Goal: Task Accomplishment & Management: Manage account settings

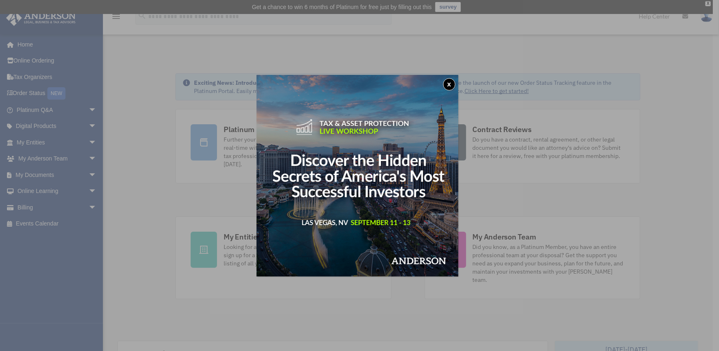
click at [28, 207] on div "x" at bounding box center [359, 175] width 719 height 351
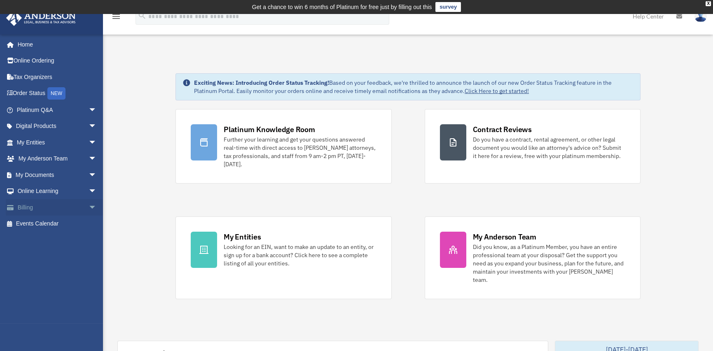
click at [88, 206] on span "arrow_drop_down" at bounding box center [96, 207] width 16 height 17
click at [53, 223] on link "$ Open Invoices" at bounding box center [61, 224] width 98 height 17
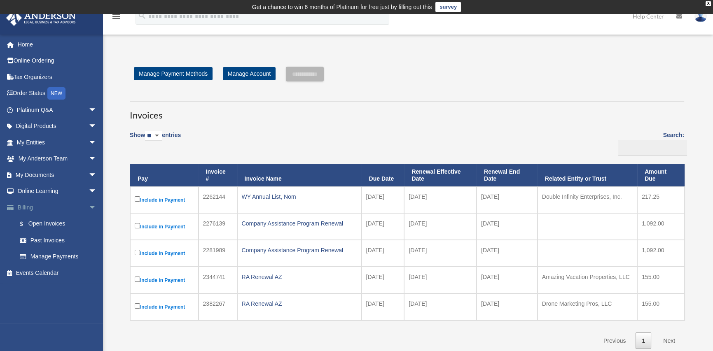
click at [30, 209] on link "Billing arrow_drop_down" at bounding box center [57, 207] width 103 height 16
click at [43, 257] on link "Manage Payments" at bounding box center [61, 257] width 98 height 16
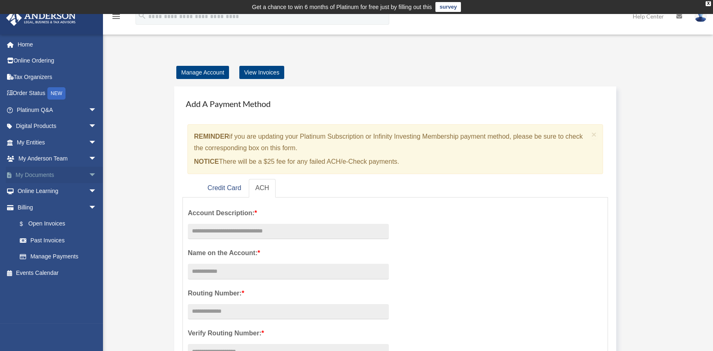
click at [27, 174] on link "My Documents arrow_drop_down" at bounding box center [57, 175] width 103 height 16
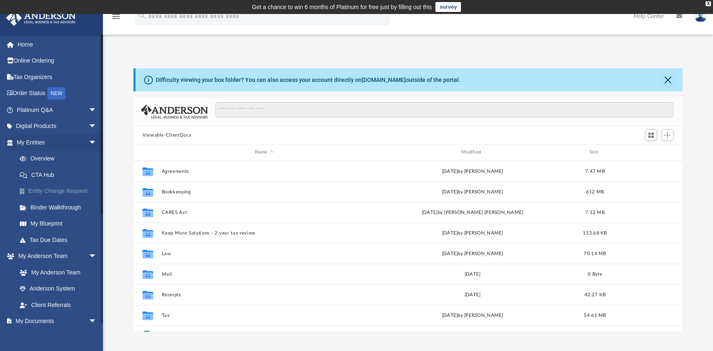
scroll to position [181, 542]
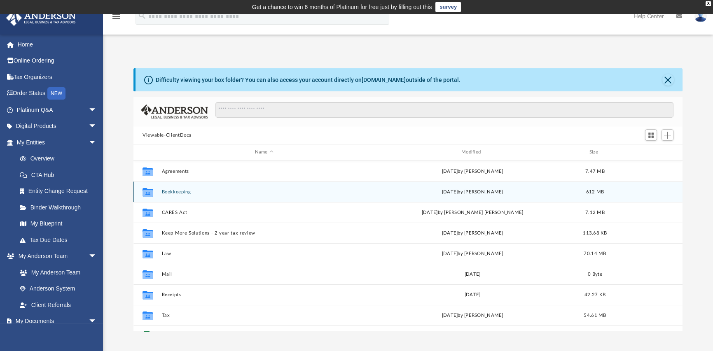
click at [174, 192] on button "Bookkeeping" at bounding box center [264, 191] width 205 height 5
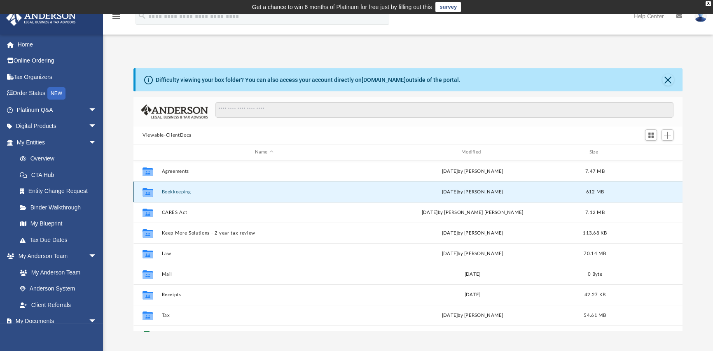
click at [174, 192] on button "Bookkeeping" at bounding box center [264, 191] width 205 height 5
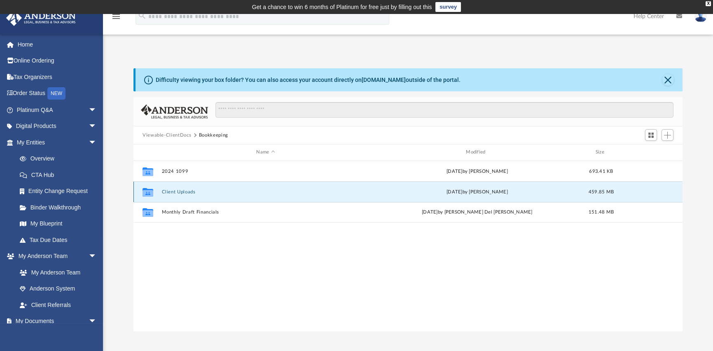
click at [186, 193] on button "Client Uploads" at bounding box center [266, 191] width 208 height 5
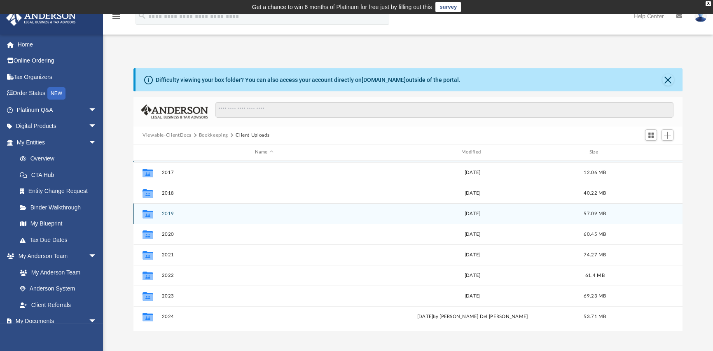
scroll to position [35, 0]
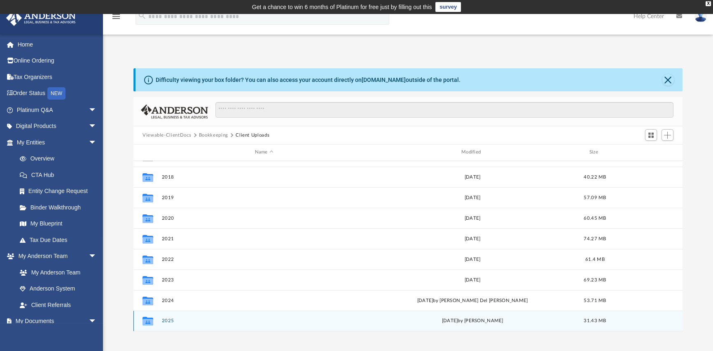
click at [168, 321] on button "2025" at bounding box center [264, 320] width 205 height 5
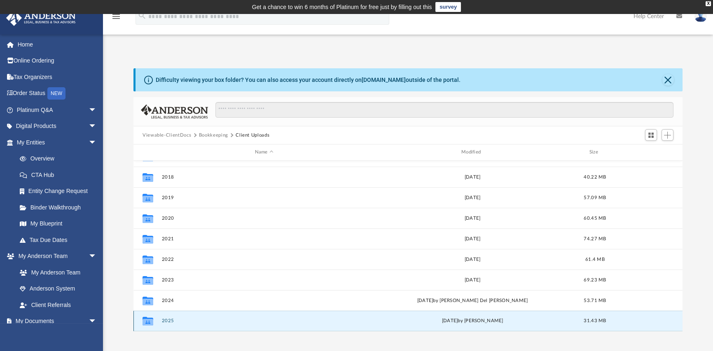
click at [168, 321] on button "2025" at bounding box center [264, 320] width 205 height 5
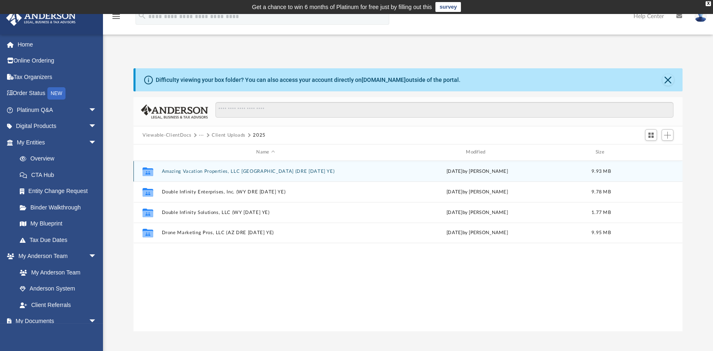
click at [222, 171] on button "Amazing Vacation Properties, LLC AZ (DRE 1120 SEP YE)" at bounding box center [266, 171] width 208 height 5
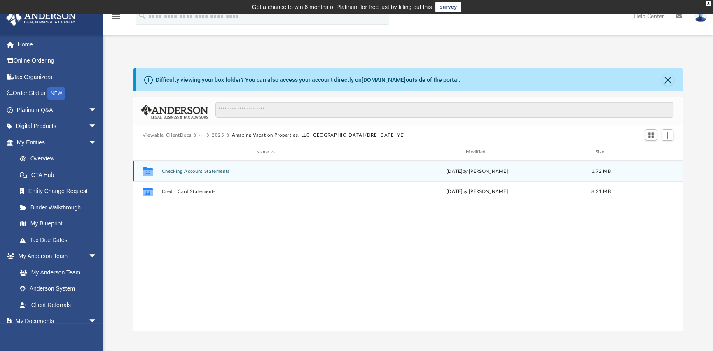
click at [188, 171] on button "Checking Account Statements" at bounding box center [266, 171] width 208 height 5
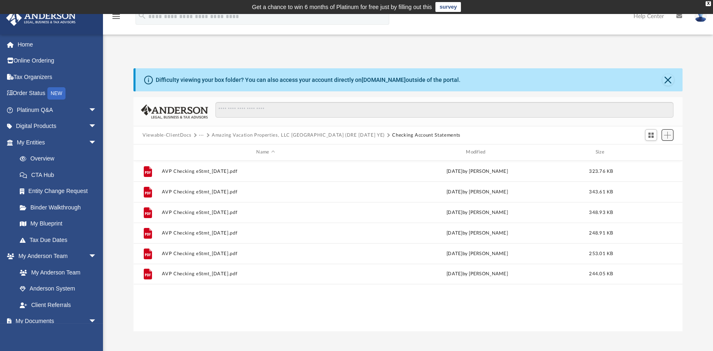
click at [668, 136] on span "Add" at bounding box center [667, 135] width 7 height 7
click at [653, 151] on li "Upload" at bounding box center [655, 151] width 26 height 9
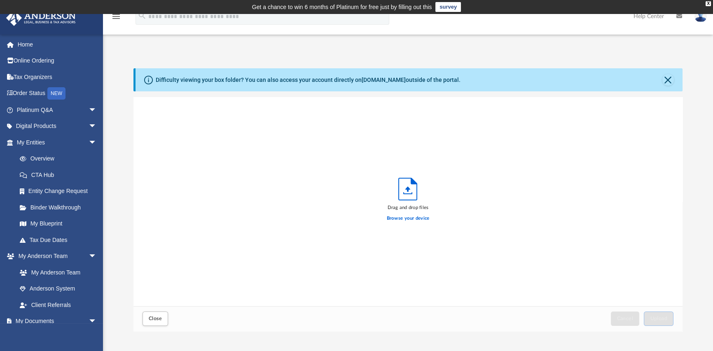
scroll to position [203, 542]
click at [403, 221] on label "Browse your device" at bounding box center [408, 218] width 43 height 7
click at [0, 0] on input "Browse your device" at bounding box center [0, 0] width 0 height 0
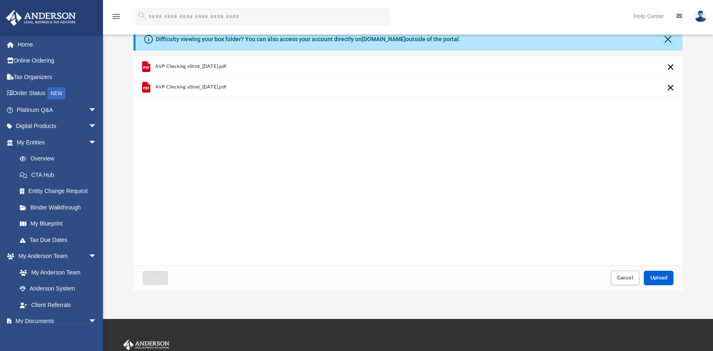
scroll to position [41, 0]
click at [659, 279] on span "Upload" at bounding box center [658, 277] width 17 height 5
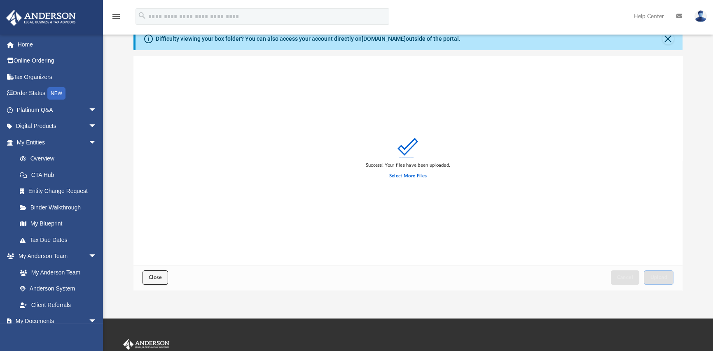
click at [151, 275] on span "Close" at bounding box center [155, 277] width 13 height 5
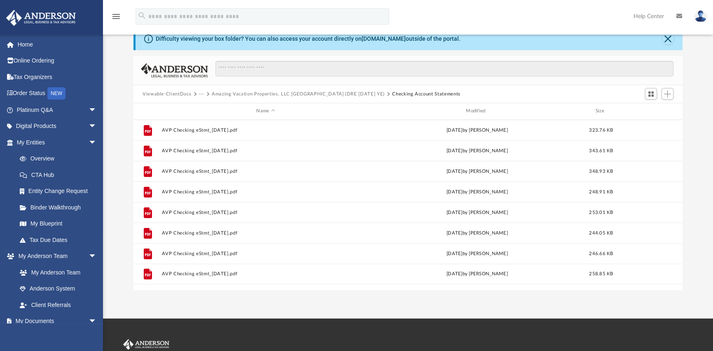
click at [200, 94] on button "···" at bounding box center [201, 94] width 5 height 7
click at [219, 109] on li "Bookkeeping" at bounding box center [220, 108] width 34 height 9
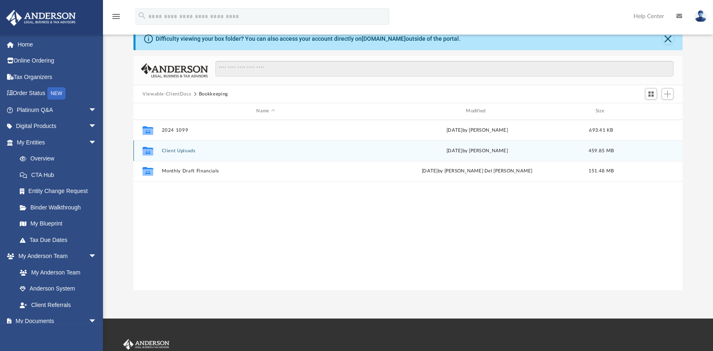
click at [175, 150] on button "Client Uploads" at bounding box center [266, 150] width 208 height 5
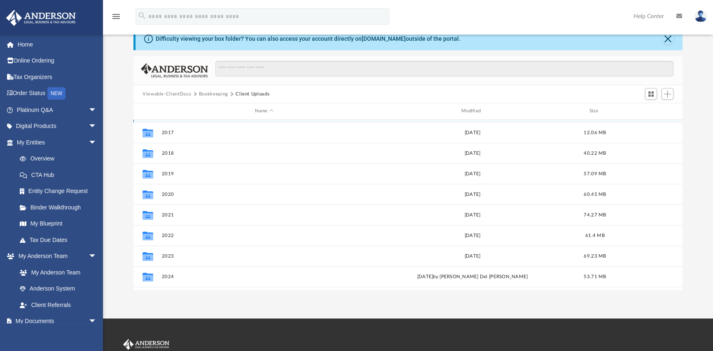
scroll to position [35, 0]
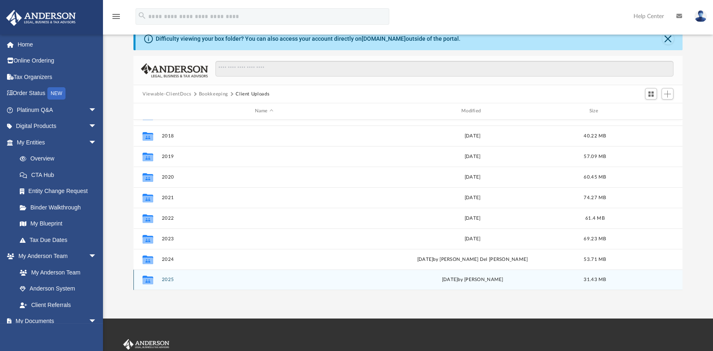
click at [169, 280] on button "2025" at bounding box center [264, 279] width 205 height 5
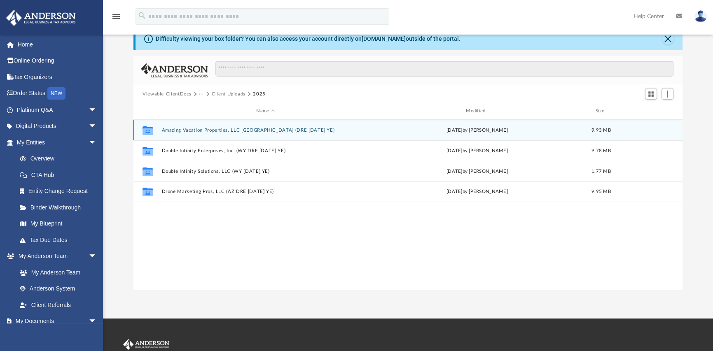
scroll to position [0, 0]
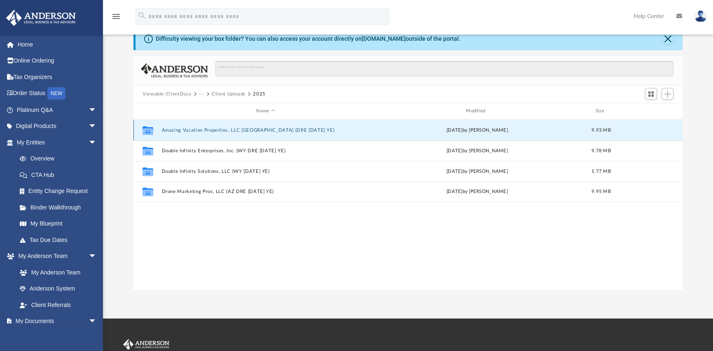
click at [205, 129] on button "Amazing Vacation Properties, LLC AZ (DRE 1120 SEP YE)" at bounding box center [266, 130] width 208 height 5
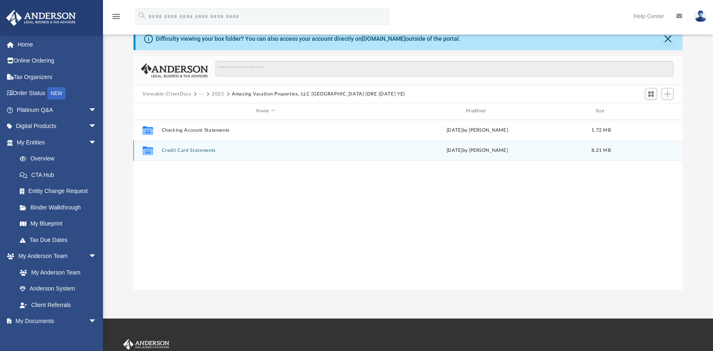
click at [192, 149] on button "Credit Card Statements" at bounding box center [266, 150] width 208 height 5
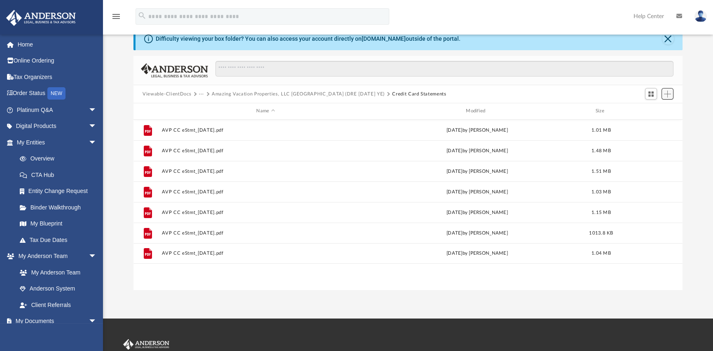
click at [666, 95] on span "Add" at bounding box center [667, 94] width 7 height 7
click at [646, 112] on li "Upload" at bounding box center [655, 110] width 26 height 9
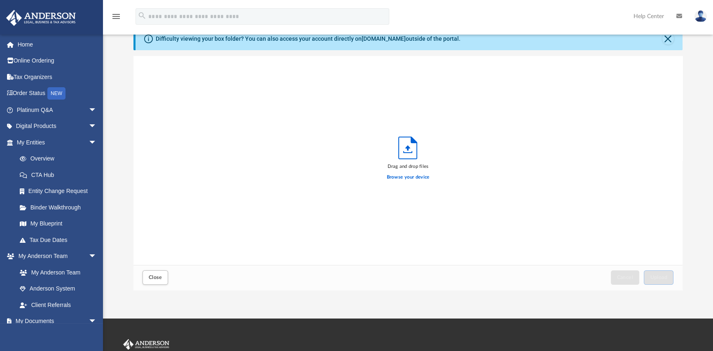
scroll to position [203, 542]
click at [392, 176] on label "Browse your device" at bounding box center [408, 177] width 43 height 7
click at [0, 0] on input "Browse your device" at bounding box center [0, 0] width 0 height 0
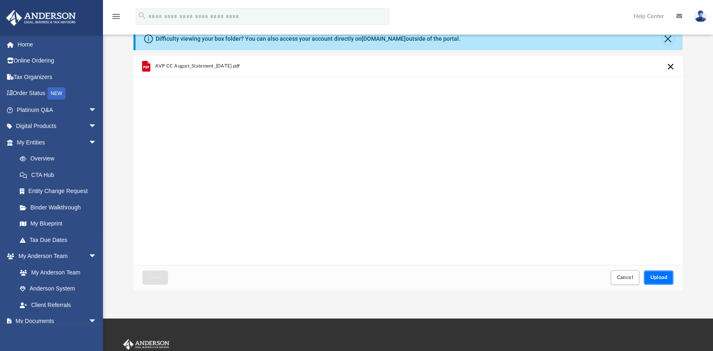
click at [655, 279] on span "Upload" at bounding box center [658, 277] width 17 height 5
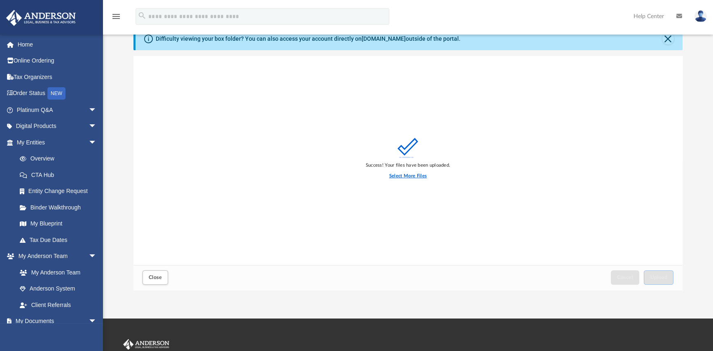
click at [404, 178] on label "Select More Files" at bounding box center [407, 175] width 37 height 7
click at [0, 0] on input "Select More Files" at bounding box center [0, 0] width 0 height 0
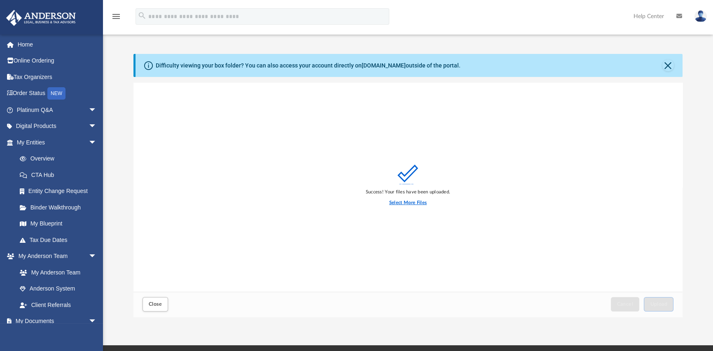
scroll to position [0, 0]
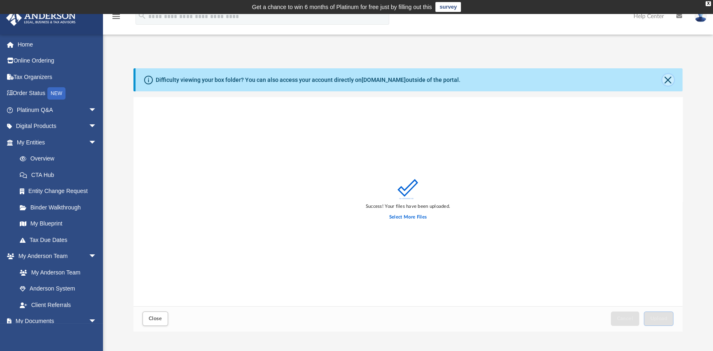
click at [667, 79] on button "Close" at bounding box center [668, 80] width 12 height 12
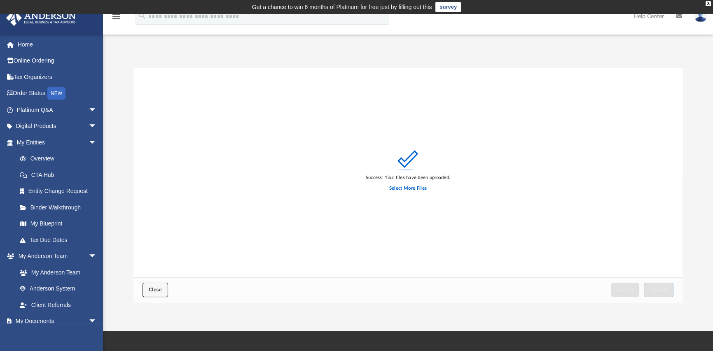
click at [156, 291] on span "Close" at bounding box center [155, 289] width 13 height 5
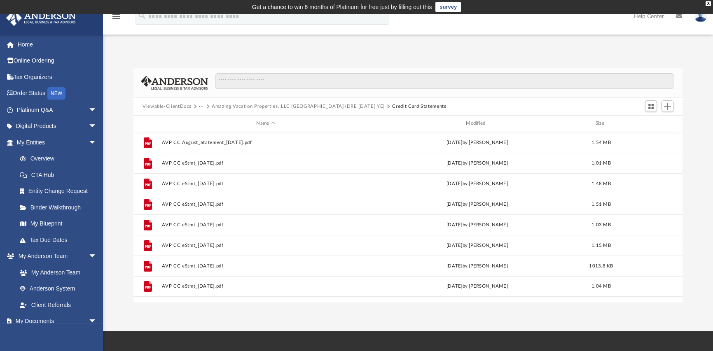
click at [200, 107] on button "···" at bounding box center [201, 106] width 5 height 7
click at [242, 108] on button "Amazing Vacation Properties, LLC AZ (DRE 1120 SEP YE)" at bounding box center [298, 106] width 173 height 7
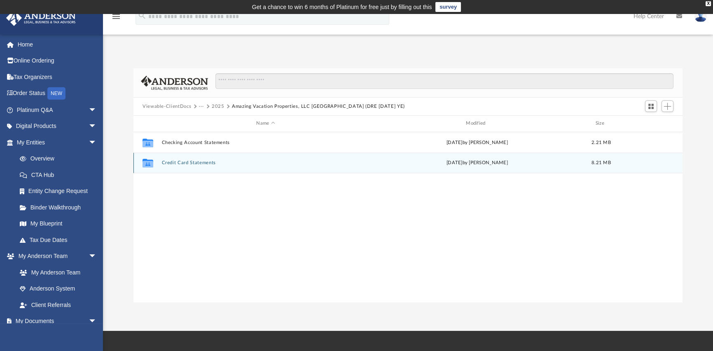
click at [181, 164] on button "Credit Card Statements" at bounding box center [266, 162] width 208 height 5
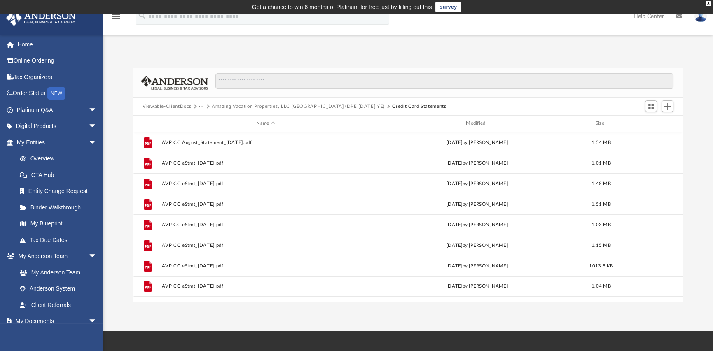
click at [200, 107] on button "···" at bounding box center [201, 106] width 5 height 7
click at [205, 146] on li "2025" at bounding box center [220, 146] width 34 height 9
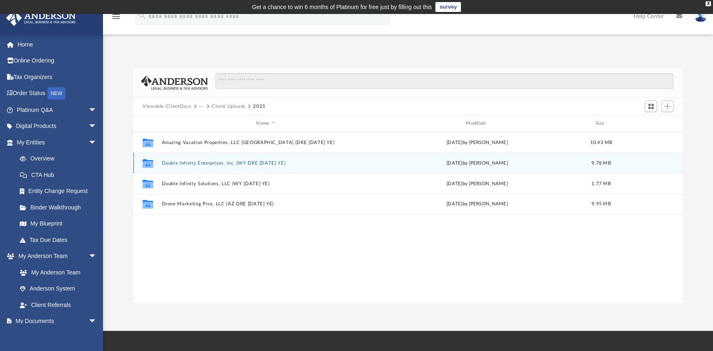
click at [191, 165] on button "Double Infinity Enterprises, Inc. (WY DRE 1120 SEP YE)" at bounding box center [266, 163] width 208 height 5
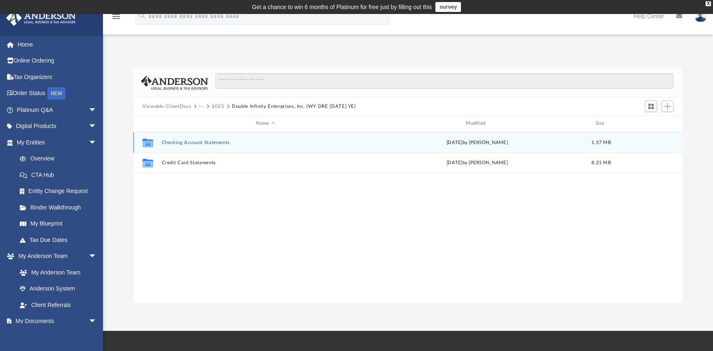
click at [220, 142] on button "Checking Account Statements" at bounding box center [266, 142] width 208 height 5
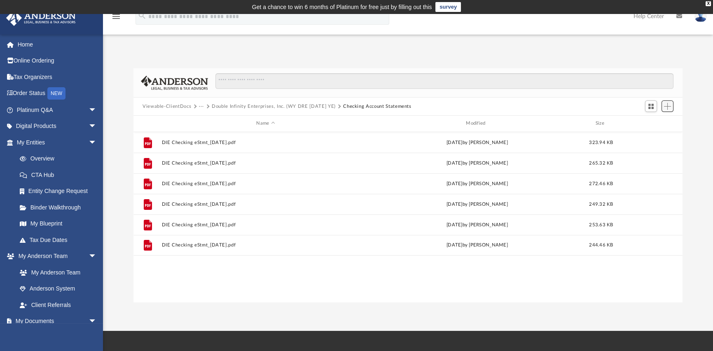
click at [666, 107] on span "Add" at bounding box center [667, 106] width 7 height 7
click at [667, 108] on span "Add" at bounding box center [667, 106] width 7 height 7
click at [668, 106] on span "Add" at bounding box center [667, 106] width 7 height 7
click at [647, 124] on li "Upload" at bounding box center [655, 123] width 26 height 9
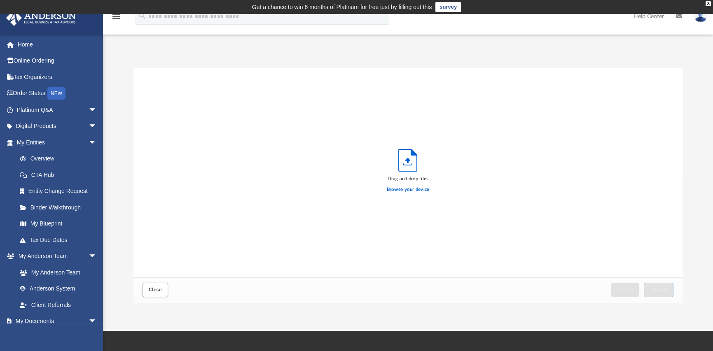
scroll to position [203, 542]
click at [395, 189] on label "Browse your device" at bounding box center [408, 189] width 43 height 7
click at [0, 0] on input "Browse your device" at bounding box center [0, 0] width 0 height 0
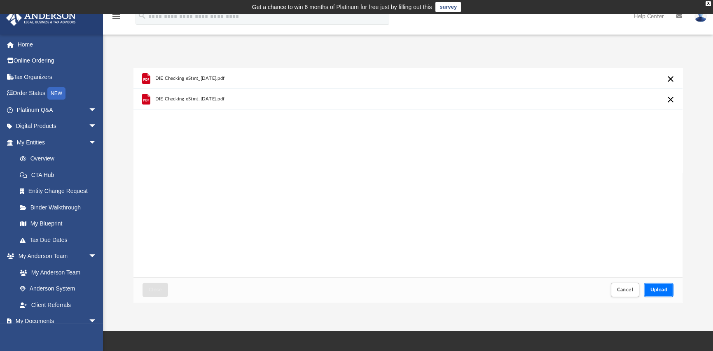
click at [658, 291] on span "Upload" at bounding box center [658, 289] width 17 height 5
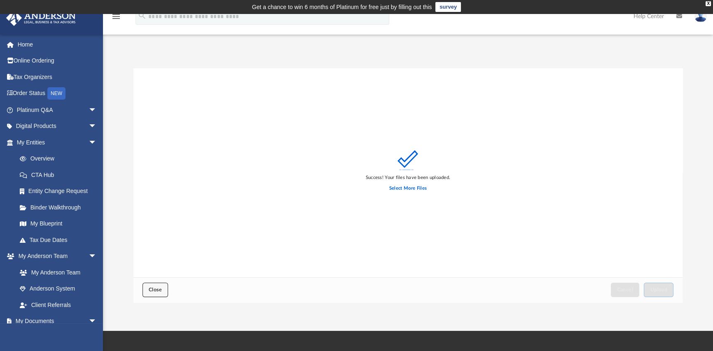
click at [153, 293] on button "Close" at bounding box center [155, 290] width 26 height 14
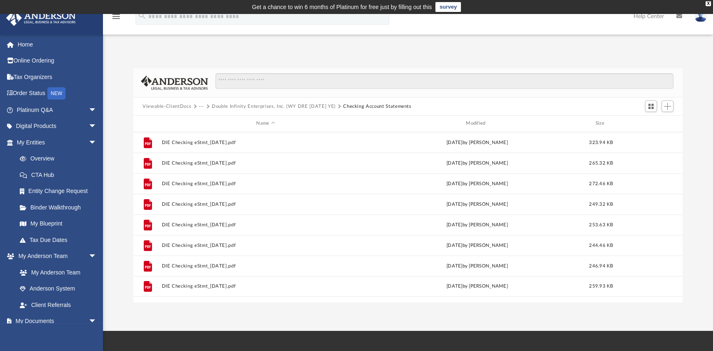
click at [254, 105] on button "Double Infinity Enterprises, Inc. (WY DRE 1120 SEP YE)" at bounding box center [274, 106] width 124 height 7
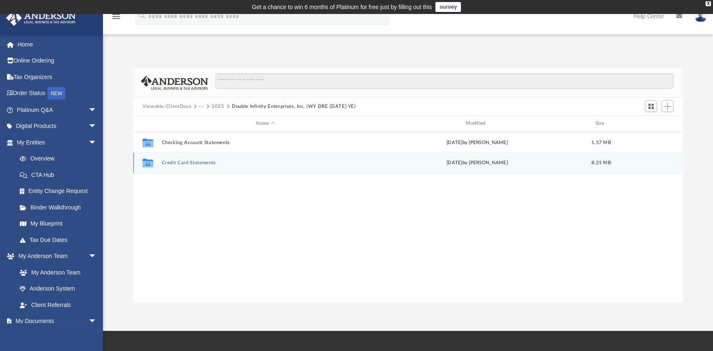
click at [179, 164] on button "Credit Card Statements" at bounding box center [266, 162] width 208 height 5
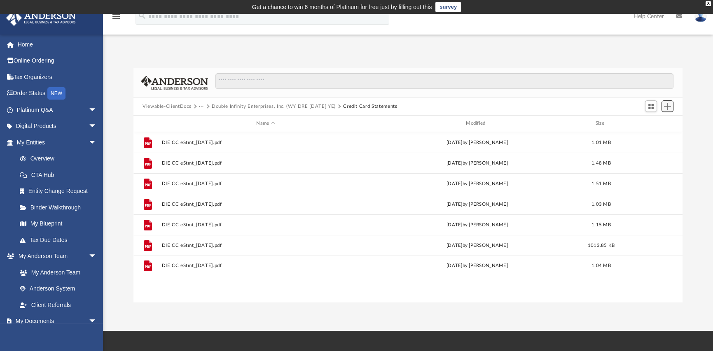
click at [665, 106] on span "Add" at bounding box center [667, 106] width 7 height 7
click at [650, 121] on li "Upload" at bounding box center [655, 123] width 26 height 9
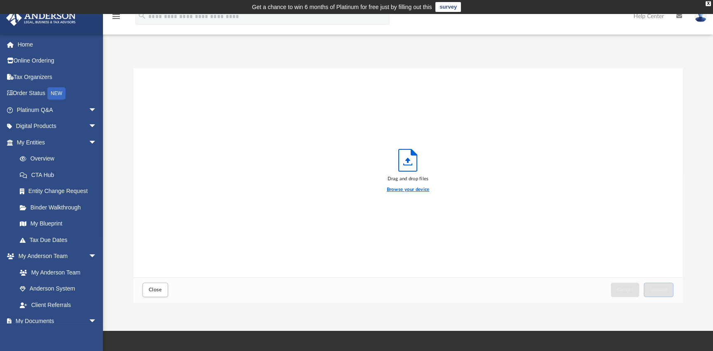
click at [410, 191] on label "Browse your device" at bounding box center [408, 189] width 43 height 7
click at [0, 0] on input "Browse your device" at bounding box center [0, 0] width 0 height 0
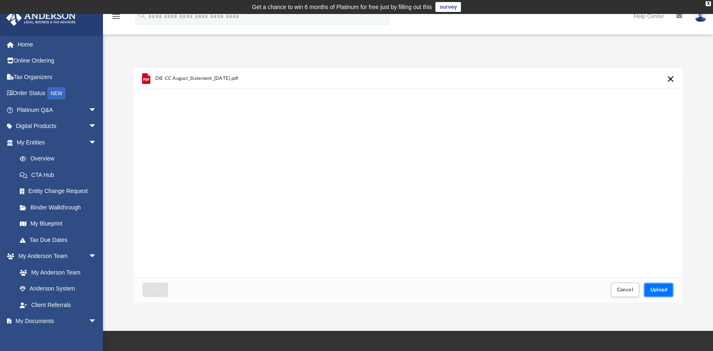
click at [656, 291] on span "Upload" at bounding box center [658, 289] width 17 height 5
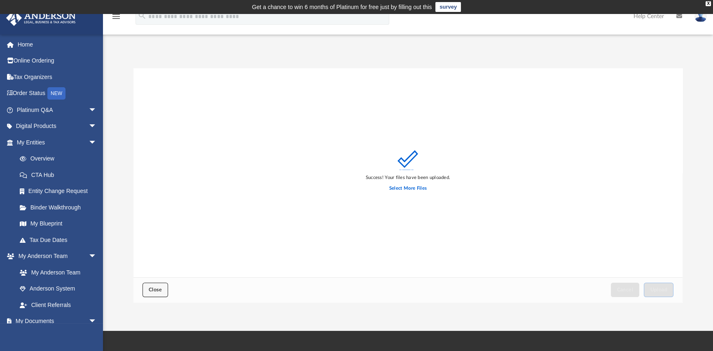
click at [156, 289] on span "Close" at bounding box center [155, 289] width 13 height 5
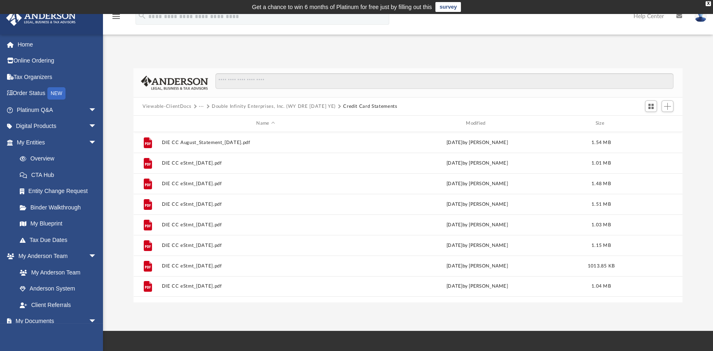
click at [199, 107] on button "···" at bounding box center [201, 106] width 5 height 7
click at [217, 121] on li "Bookkeeping" at bounding box center [220, 120] width 34 height 9
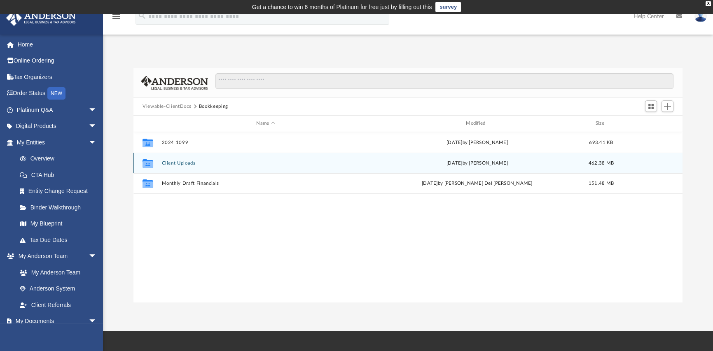
click at [185, 162] on button "Client Uploads" at bounding box center [266, 163] width 208 height 5
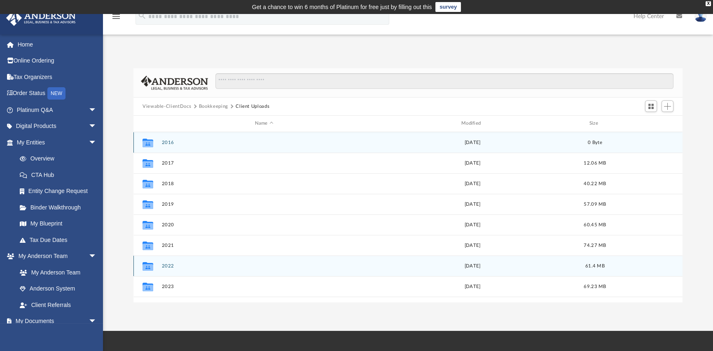
scroll to position [35, 0]
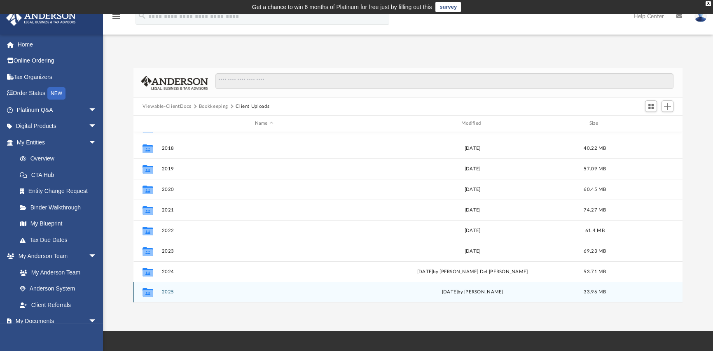
click at [167, 293] on button "2025" at bounding box center [264, 291] width 205 height 5
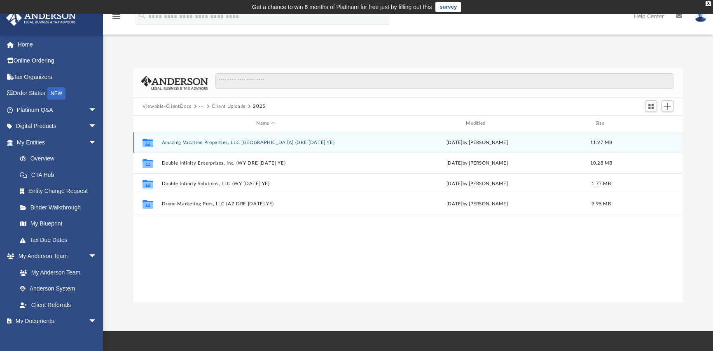
scroll to position [0, 0]
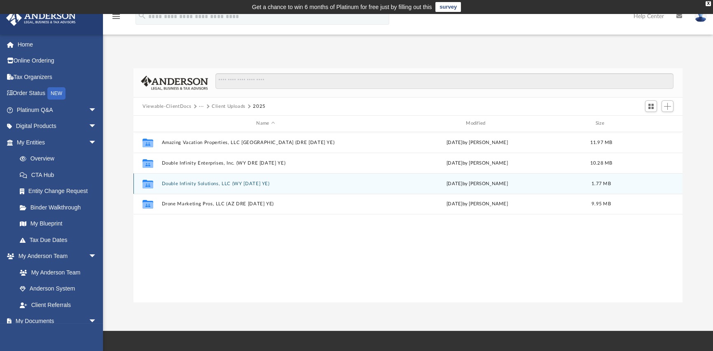
click at [182, 184] on button "Double Infinity Solutions, LLC (WY 1120 SEP YE)" at bounding box center [266, 183] width 208 height 5
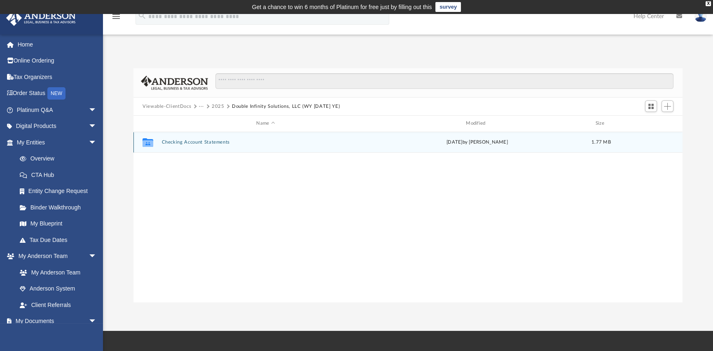
click at [212, 143] on button "Checking Account Statements" at bounding box center [266, 142] width 208 height 5
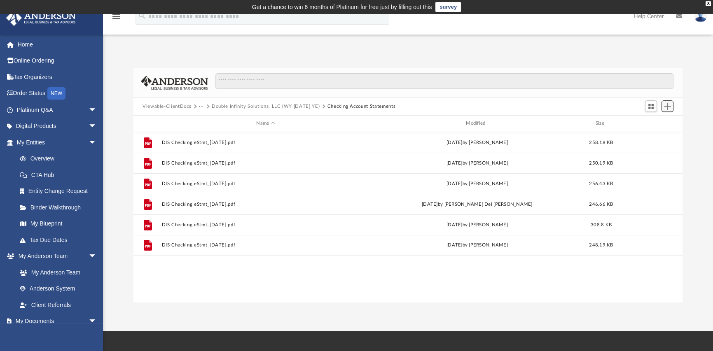
click at [666, 107] on span "Add" at bounding box center [667, 106] width 7 height 7
click at [652, 121] on li "Upload" at bounding box center [655, 123] width 26 height 9
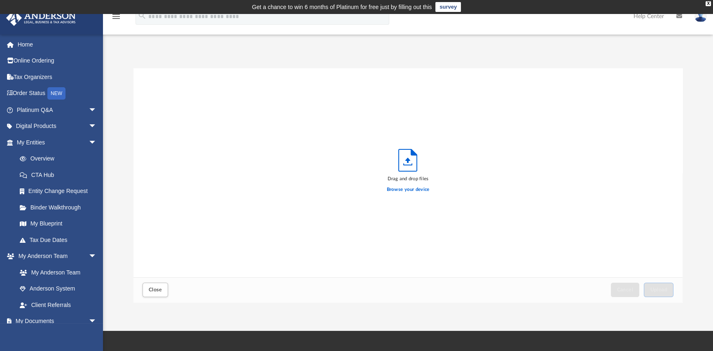
scroll to position [203, 542]
click at [396, 191] on label "Browse your device" at bounding box center [408, 189] width 43 height 7
click at [0, 0] on input "Browse your device" at bounding box center [0, 0] width 0 height 0
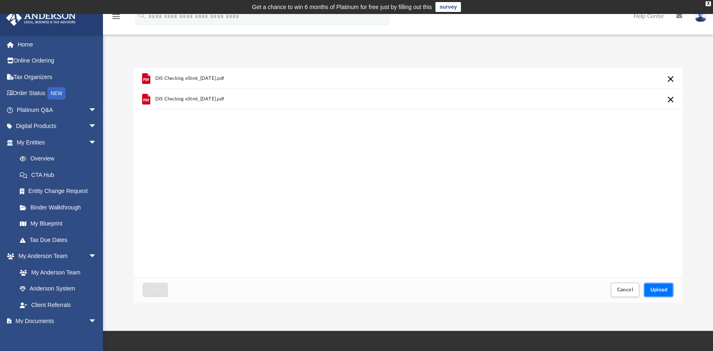
click at [657, 289] on span "Upload" at bounding box center [658, 289] width 17 height 5
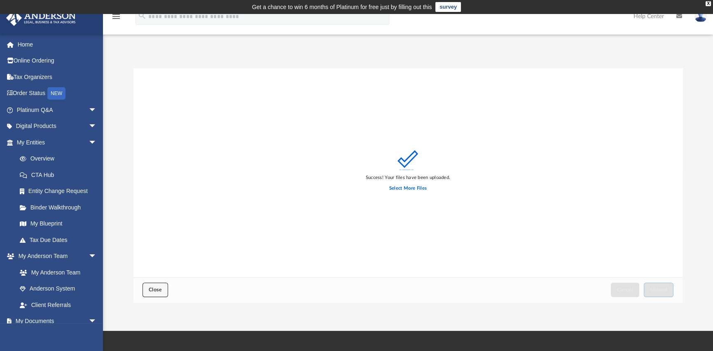
click at [154, 293] on button "Close" at bounding box center [155, 290] width 26 height 14
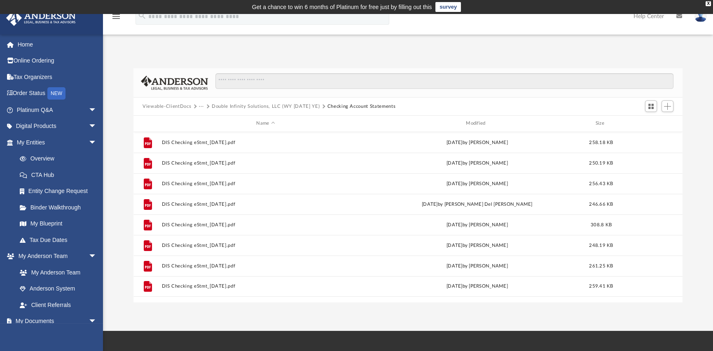
drag, startPoint x: 708, startPoint y: 3, endPoint x: 689, endPoint y: 12, distance: 21.2
click at [708, 3] on div "X" at bounding box center [707, 3] width 5 height 5
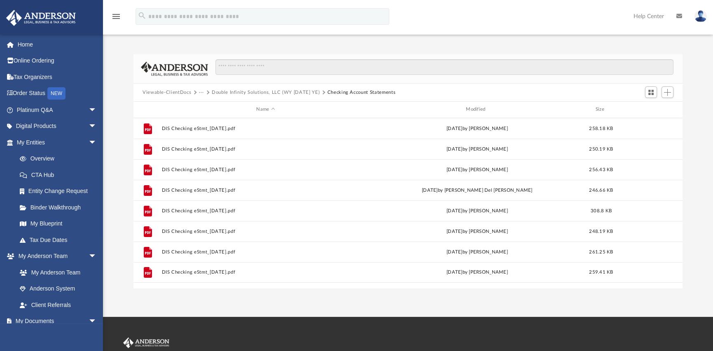
click at [200, 92] on button "···" at bounding box center [201, 92] width 5 height 7
click at [210, 134] on li "2025" at bounding box center [220, 132] width 34 height 9
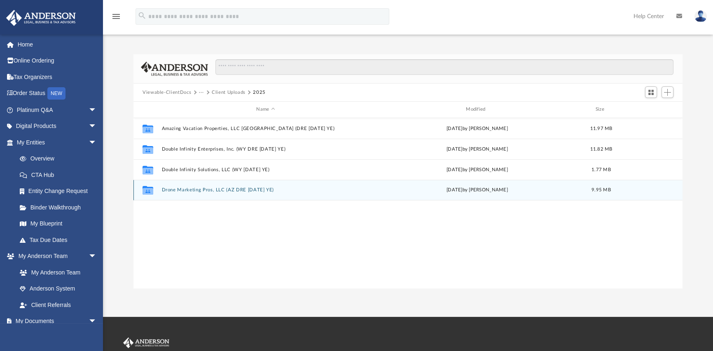
click at [209, 191] on button "Drone Marketing Pros, LLC (AZ DRE 1120 SEP YE)" at bounding box center [266, 189] width 208 height 5
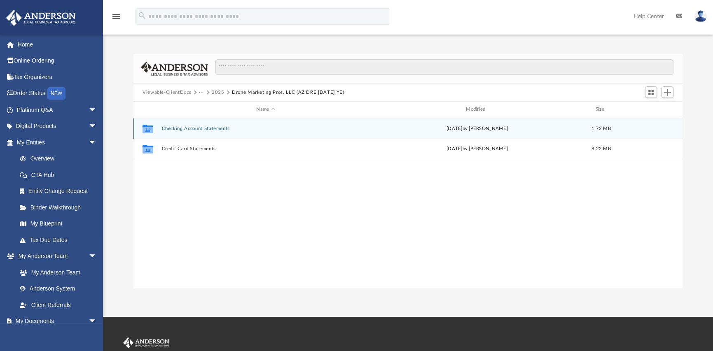
click at [186, 128] on button "Checking Account Statements" at bounding box center [266, 128] width 208 height 5
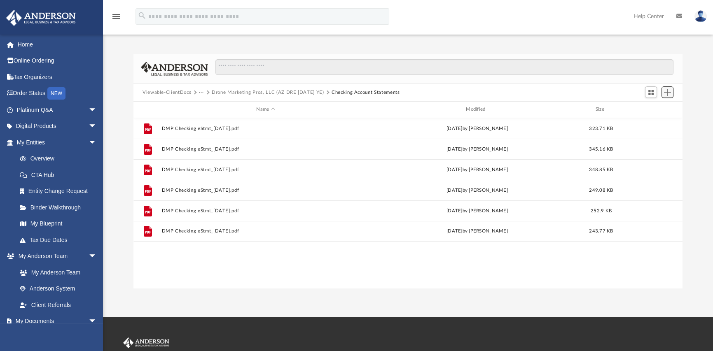
click at [667, 94] on span "Add" at bounding box center [667, 92] width 7 height 7
click at [649, 108] on li "Upload" at bounding box center [655, 109] width 26 height 9
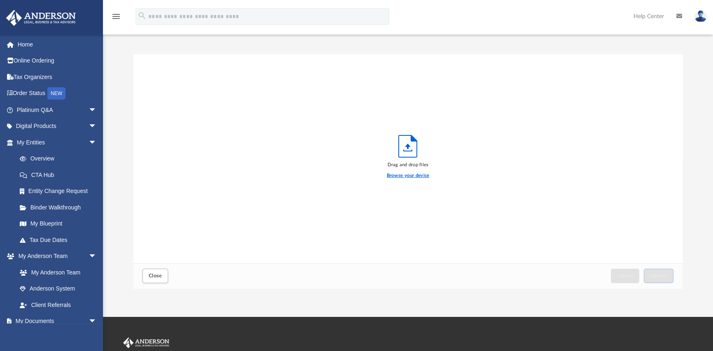
drag, startPoint x: 399, startPoint y: 176, endPoint x: 262, endPoint y: 185, distance: 137.8
click at [398, 176] on label "Browse your device" at bounding box center [408, 175] width 43 height 7
click at [405, 177] on label "Browse your device" at bounding box center [408, 175] width 43 height 7
click at [0, 0] on input "Browse your device" at bounding box center [0, 0] width 0 height 0
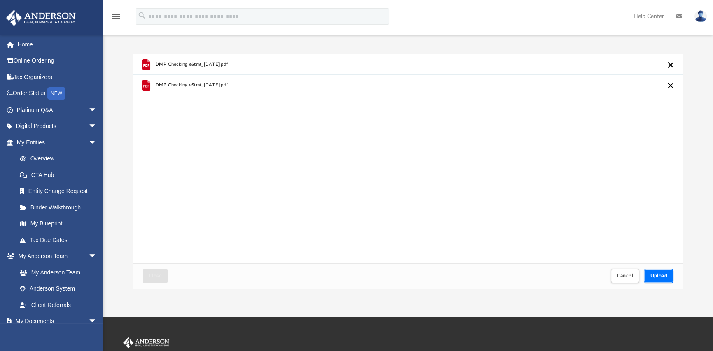
click at [659, 278] on span "Upload" at bounding box center [658, 275] width 17 height 5
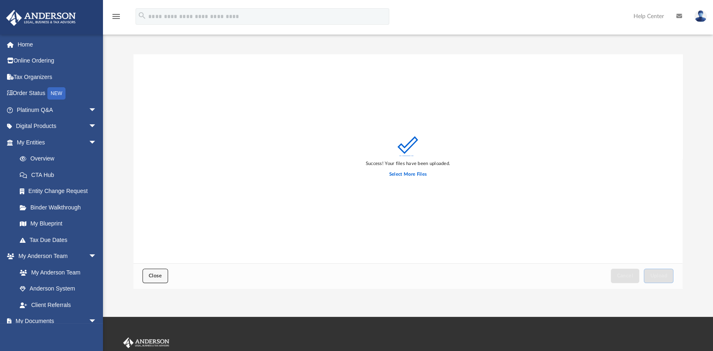
click at [153, 280] on button "Close" at bounding box center [155, 276] width 26 height 14
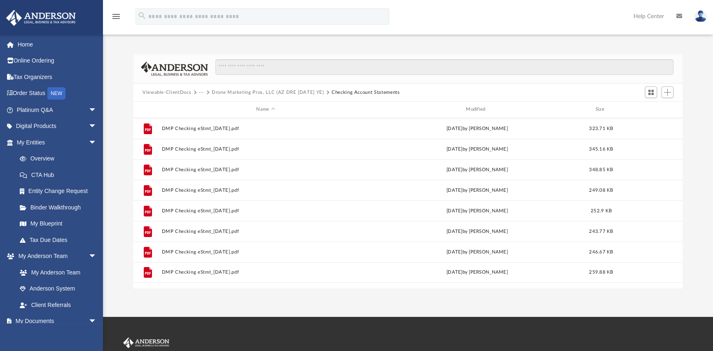
click at [231, 91] on button "Drone Marketing Pros, LLC (AZ DRE 1120 SEP YE)" at bounding box center [268, 92] width 112 height 7
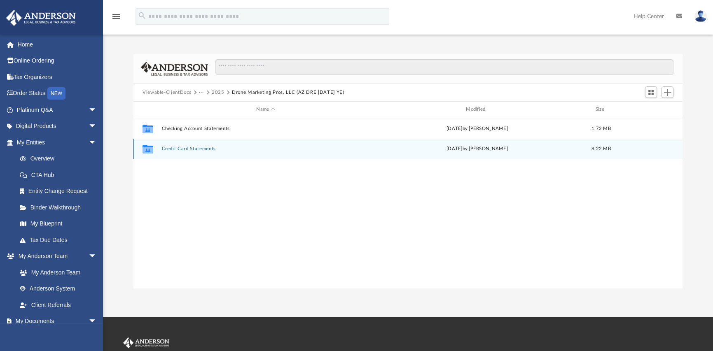
click at [188, 148] on button "Credit Card Statements" at bounding box center [266, 148] width 208 height 5
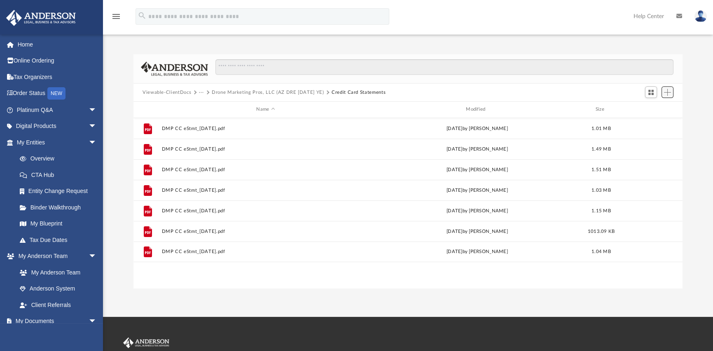
click at [667, 93] on span "Add" at bounding box center [667, 92] width 7 height 7
click at [650, 110] on li "Upload" at bounding box center [655, 109] width 26 height 9
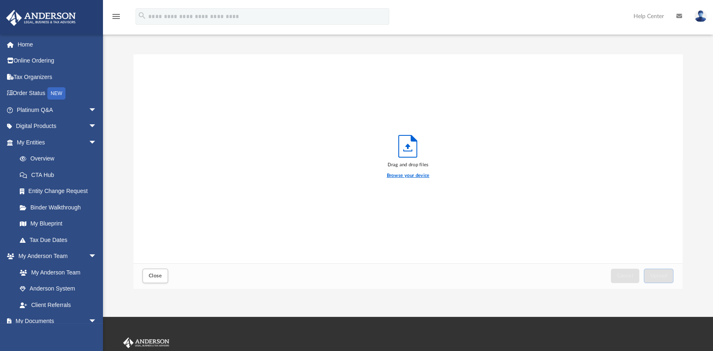
click at [404, 177] on label "Browse your device" at bounding box center [408, 175] width 43 height 7
click at [0, 0] on input "Browse your device" at bounding box center [0, 0] width 0 height 0
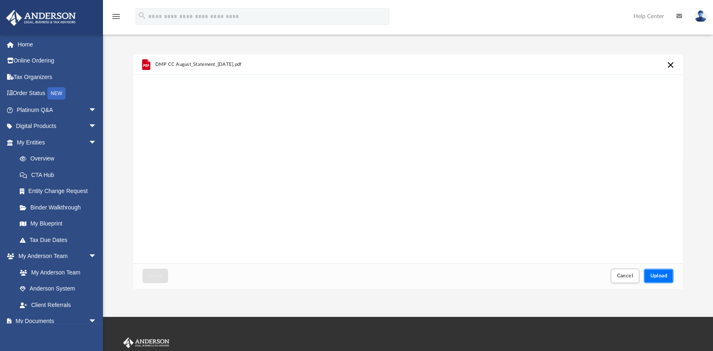
click at [655, 273] on span "Upload" at bounding box center [658, 275] width 17 height 5
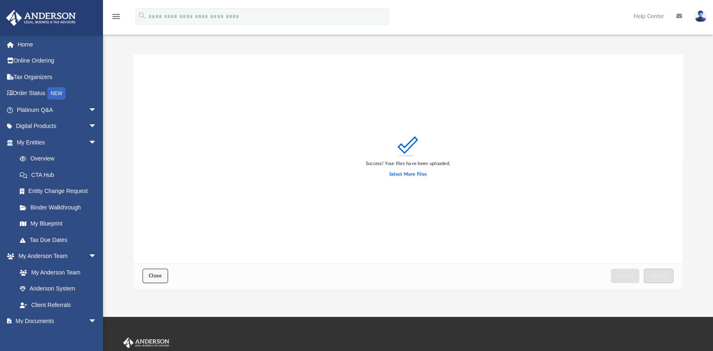
click at [153, 280] on button "Close" at bounding box center [155, 276] width 26 height 14
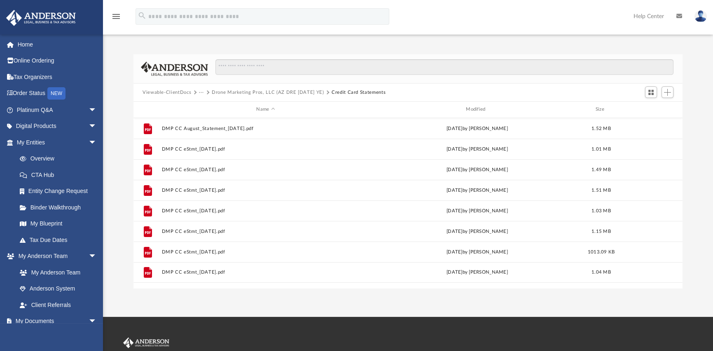
click at [200, 92] on button "···" at bounding box center [201, 92] width 5 height 7
click at [221, 107] on li "Bookkeeping" at bounding box center [220, 106] width 34 height 9
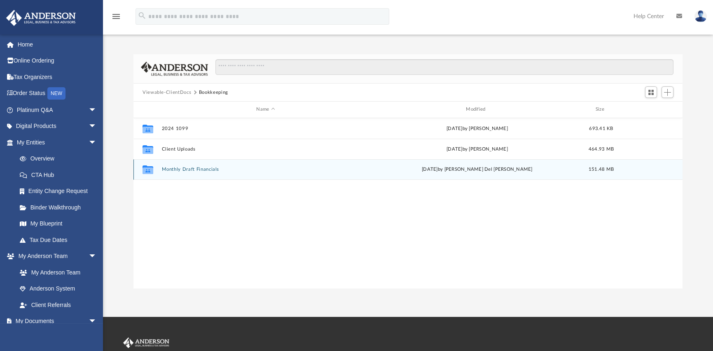
click at [176, 170] on button "Monthly Draft Financials" at bounding box center [266, 169] width 208 height 5
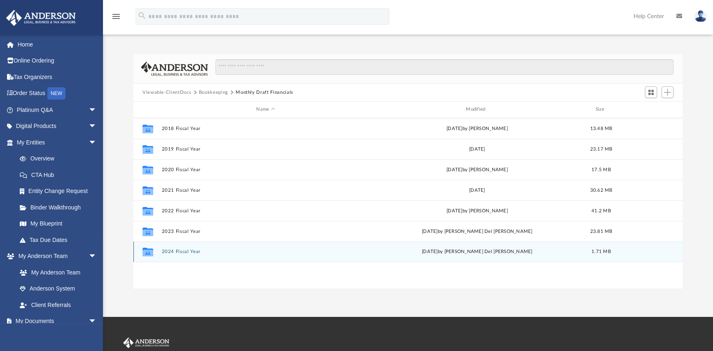
click at [173, 252] on button "2024 Fiscal Year" at bounding box center [266, 251] width 208 height 5
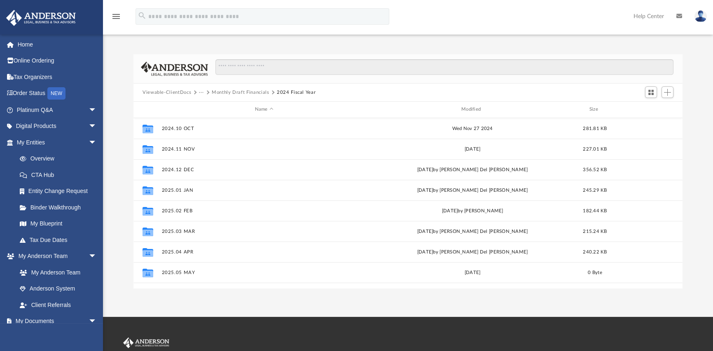
click at [241, 95] on button "Monthly Draft Financials" at bounding box center [241, 92] width 58 height 7
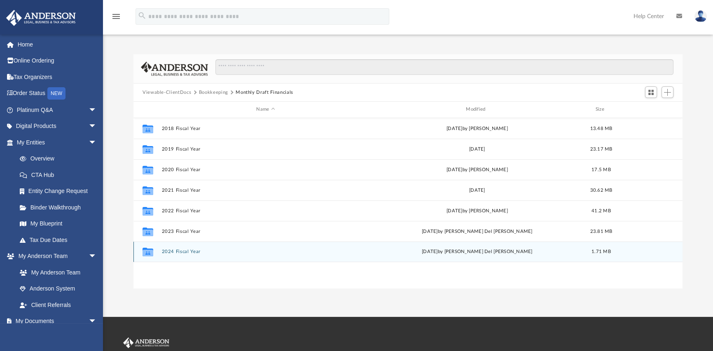
click at [149, 254] on icon "grid" at bounding box center [147, 252] width 11 height 9
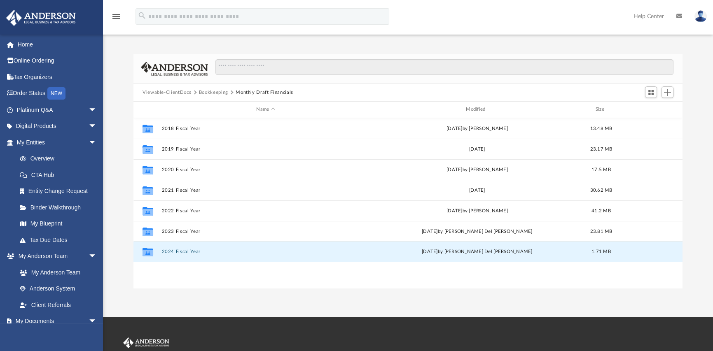
click at [204, 92] on button "Bookkeeping" at bounding box center [213, 92] width 29 height 7
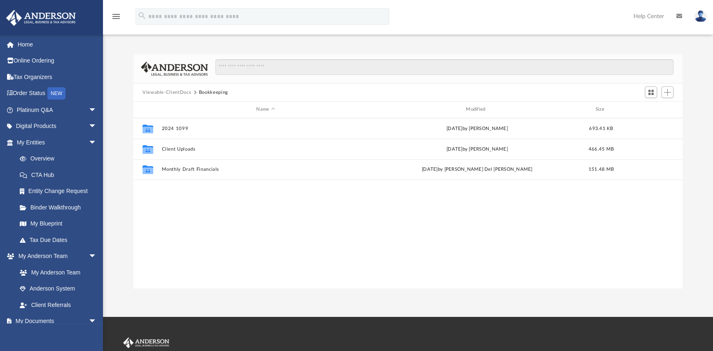
click at [209, 92] on button "Bookkeeping" at bounding box center [213, 92] width 29 height 7
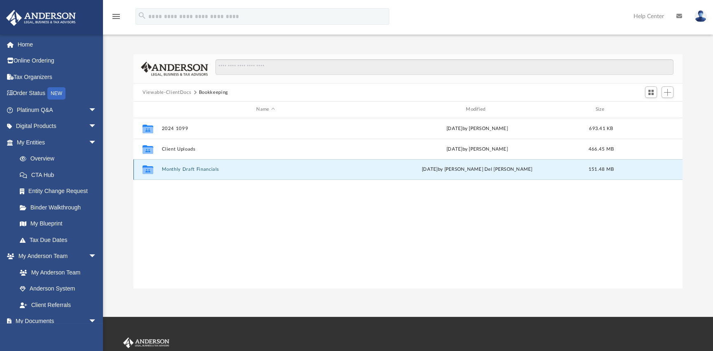
click at [186, 170] on button "Monthly Draft Financials" at bounding box center [266, 169] width 208 height 5
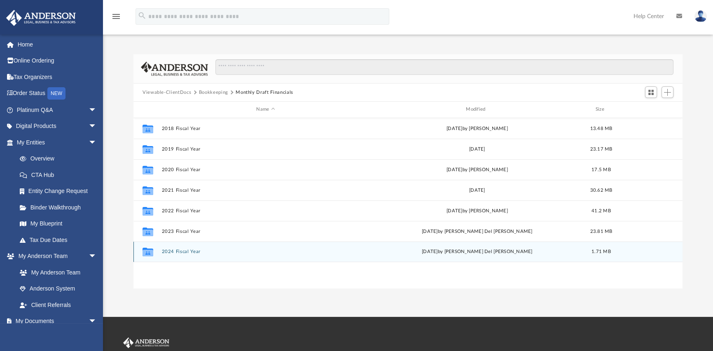
click at [167, 251] on button "2024 Fiscal Year" at bounding box center [266, 251] width 208 height 5
click at [180, 252] on button "2025.04 APR" at bounding box center [264, 251] width 205 height 5
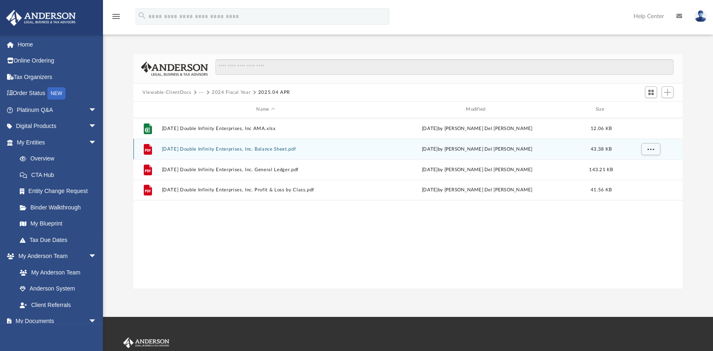
click at [218, 149] on button "2025.04.30 Double Infinity Enterprises, Inc. Balance Sheet.pdf" at bounding box center [266, 149] width 208 height 5
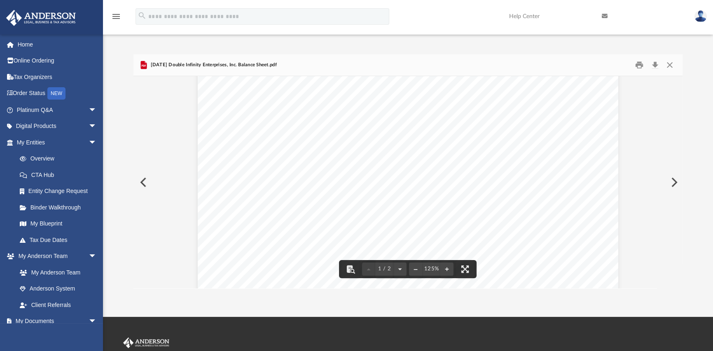
scroll to position [0, 0]
